Goal: Task Accomplishment & Management: Use online tool/utility

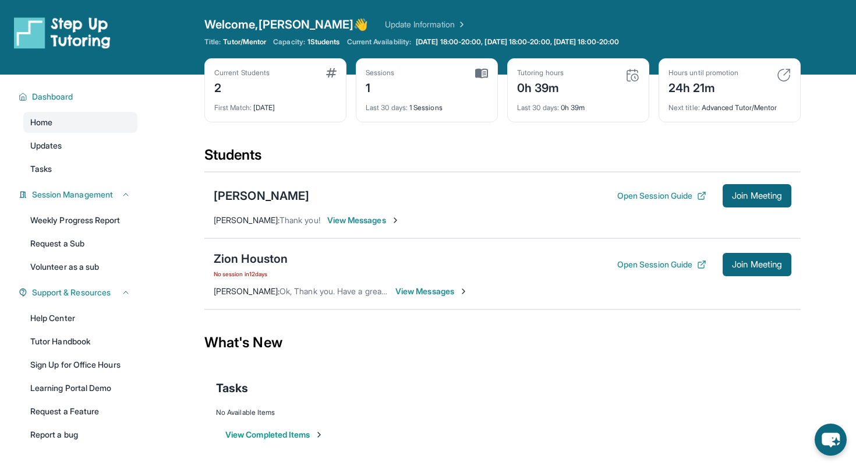
click at [433, 290] on span "View Messages" at bounding box center [432, 291] width 73 height 12
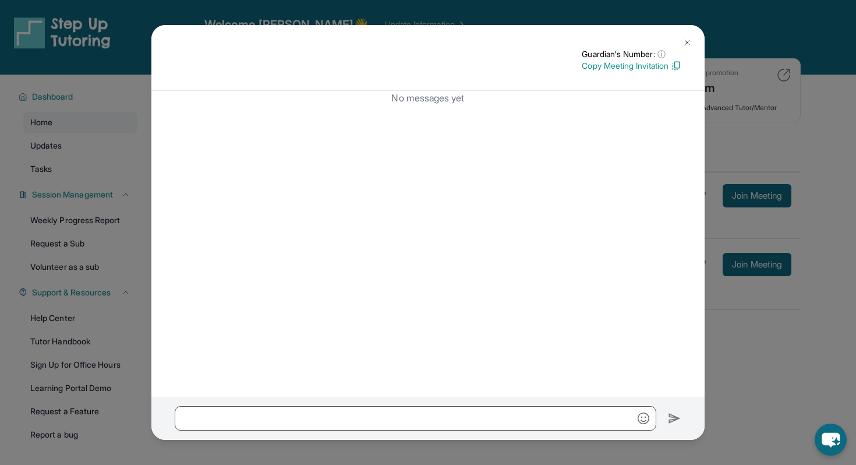
click at [853, 319] on div "Guardian's Number: ⓘ This isn't the guardian's real number — it's a private for…" at bounding box center [428, 232] width 856 height 465
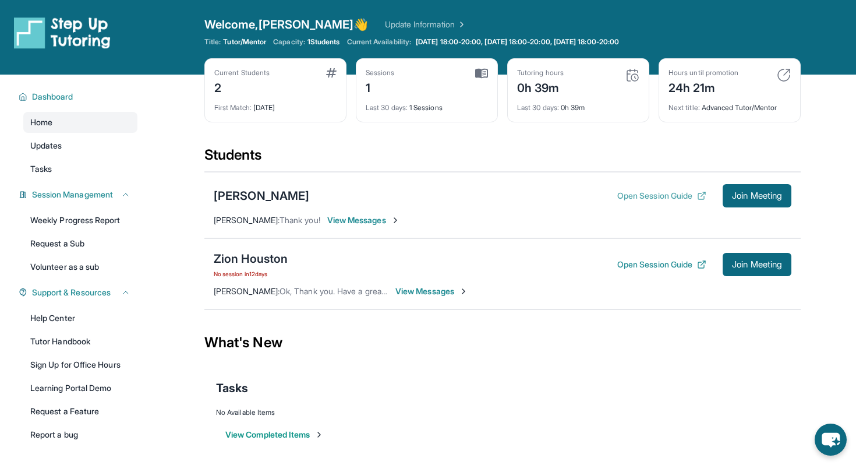
click at [697, 192] on icon at bounding box center [701, 195] width 9 height 9
click at [757, 206] on button "Join Meeting" at bounding box center [757, 195] width 69 height 23
